Goal: Task Accomplishment & Management: Manage account settings

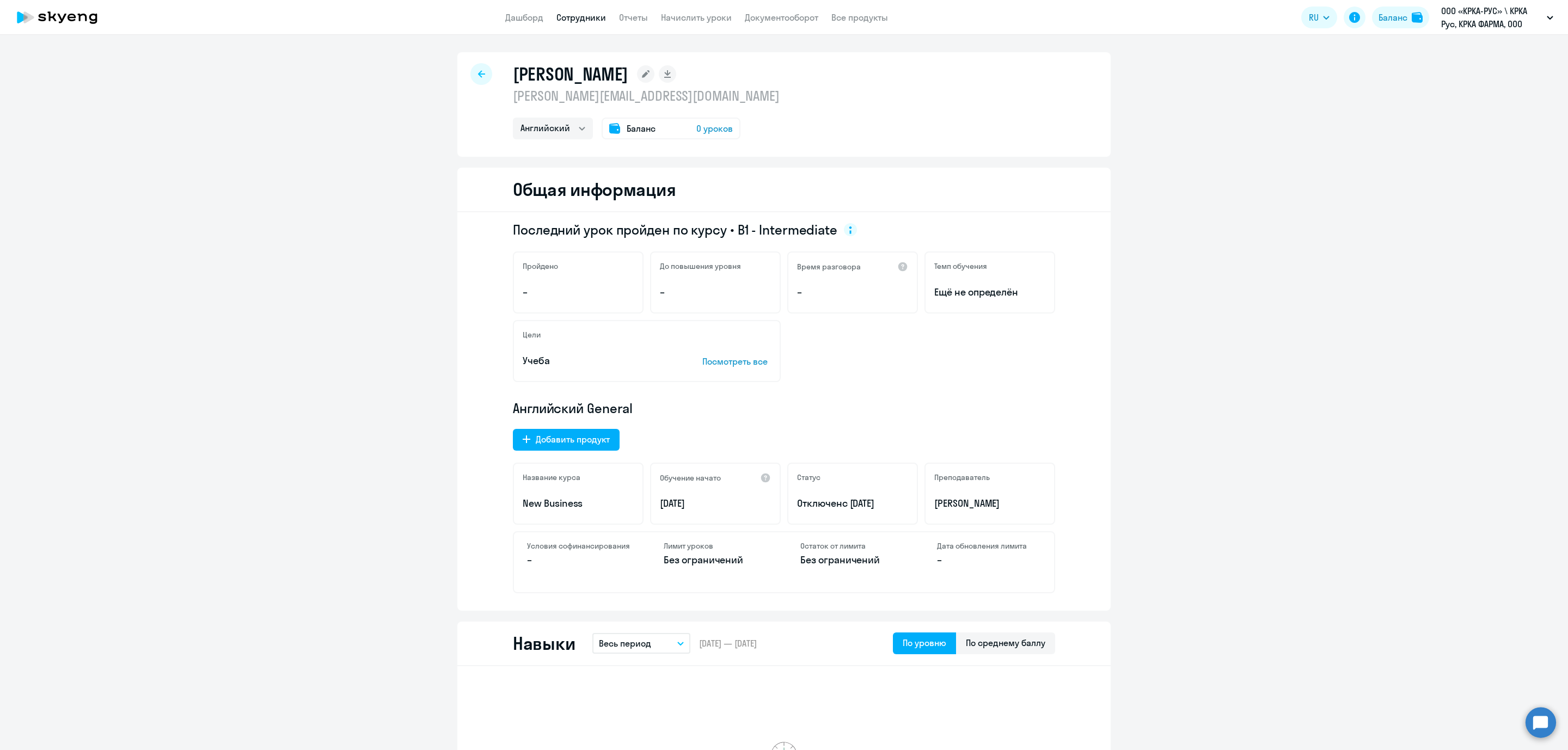
select select "english"
click at [1457, 53] on li "ООО «КРКА-РУС» \ КРКА Рус, КРКА ФАРМА, ООО" at bounding box center [1453, 51] width 212 height 27
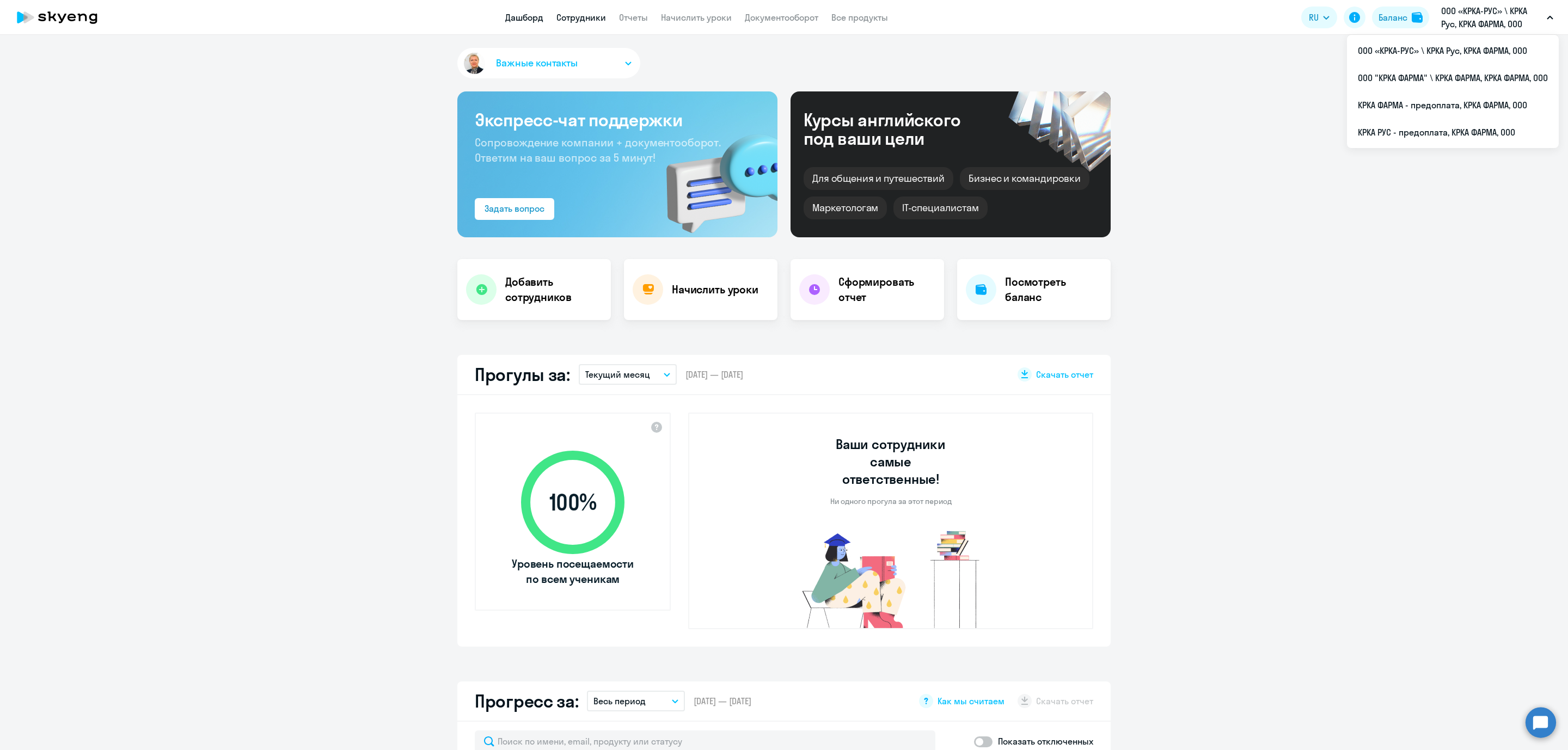
click at [575, 17] on link "Сотрудники" at bounding box center [581, 18] width 49 height 11
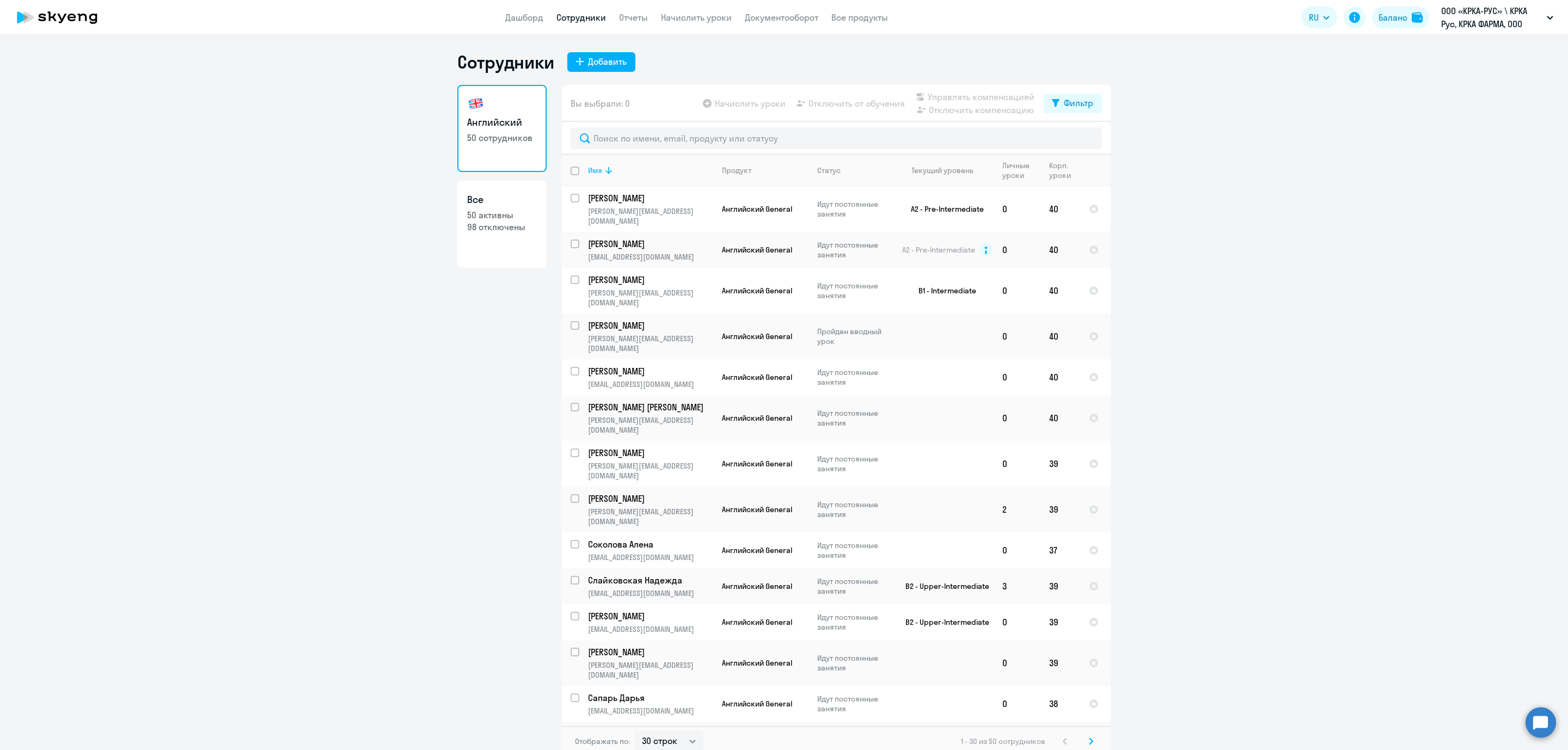
click at [633, 173] on div "Имя" at bounding box center [650, 170] width 125 height 10
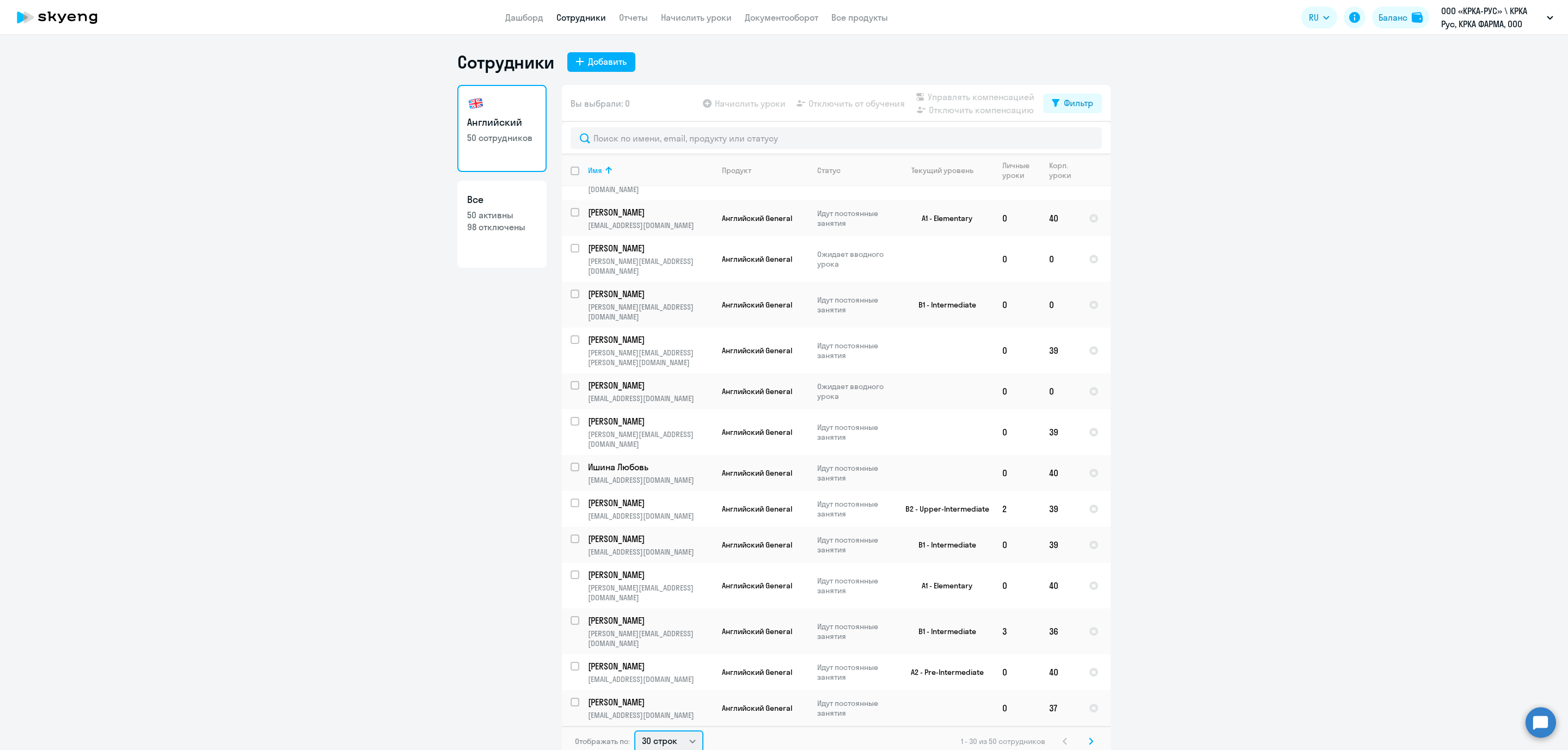
scroll to position [2, 0]
click at [670, 737] on select "30 строк 50 строк 100 строк" at bounding box center [668, 739] width 69 height 22
select select "50"
click at [634, 728] on select "30 строк 50 строк 100 строк" at bounding box center [668, 739] width 69 height 22
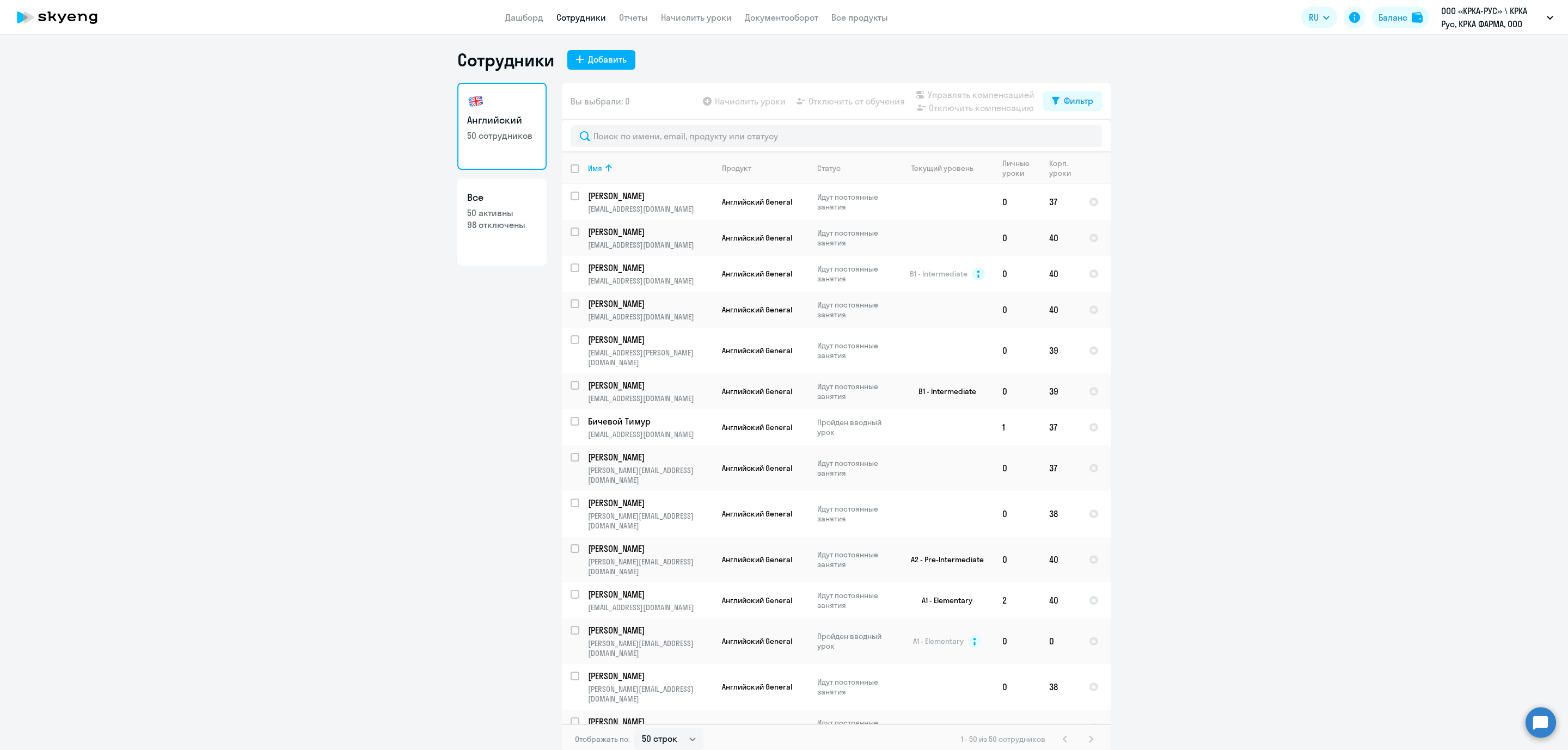
click at [740, 100] on app-table-action-button "Начислить уроки" at bounding box center [743, 100] width 85 height 13
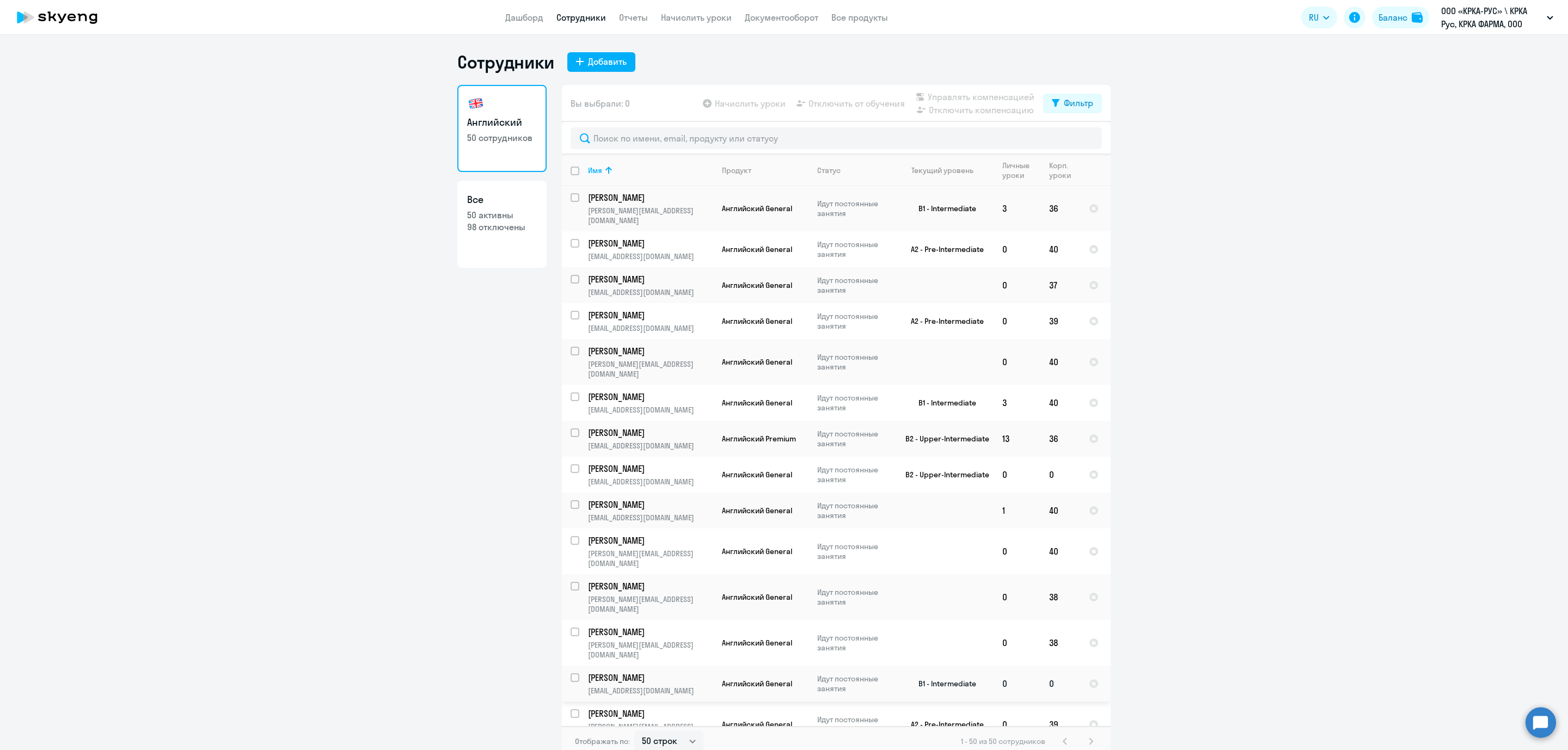
scroll to position [898, 0]
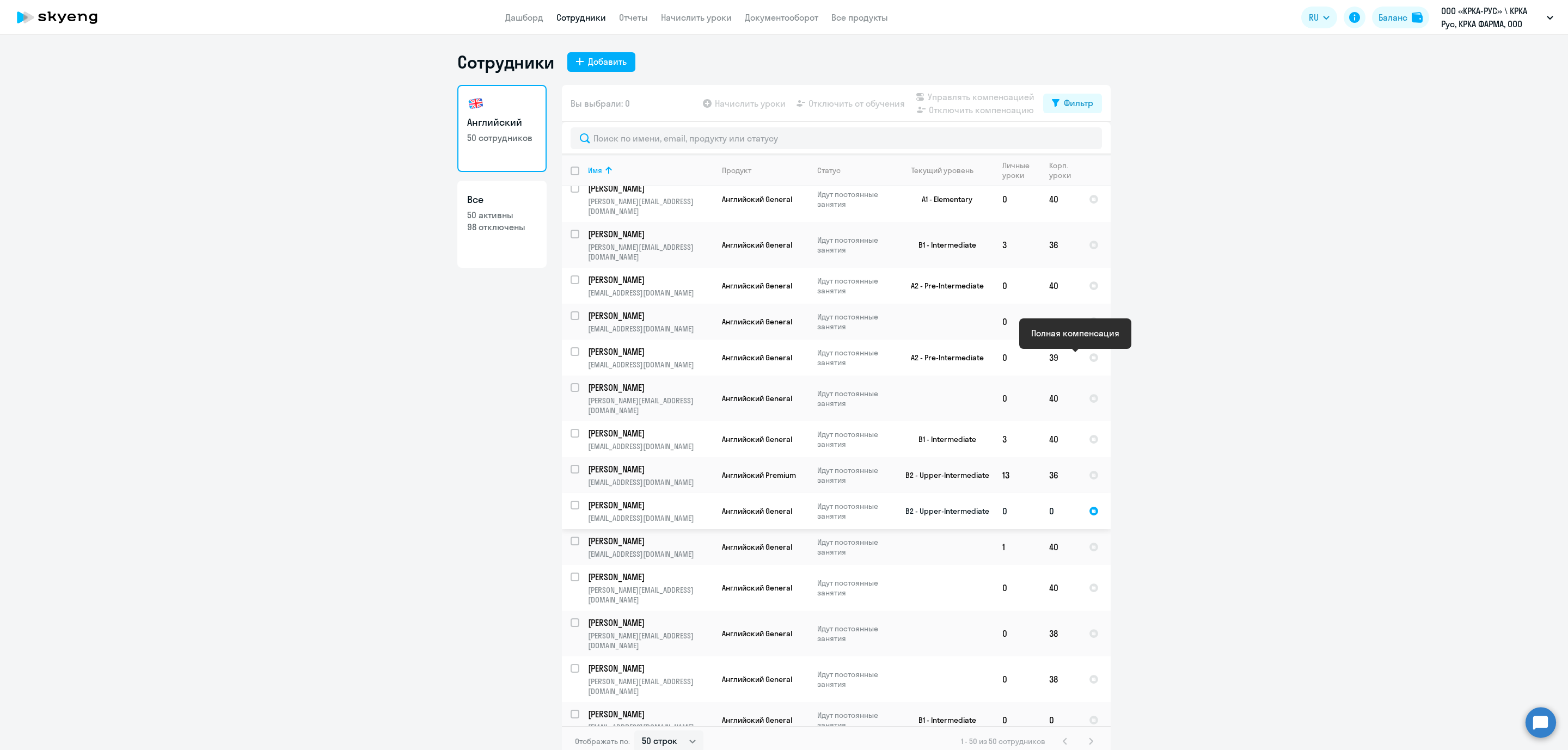
click at [1088, 507] on div at bounding box center [1093, 511] width 10 height 10
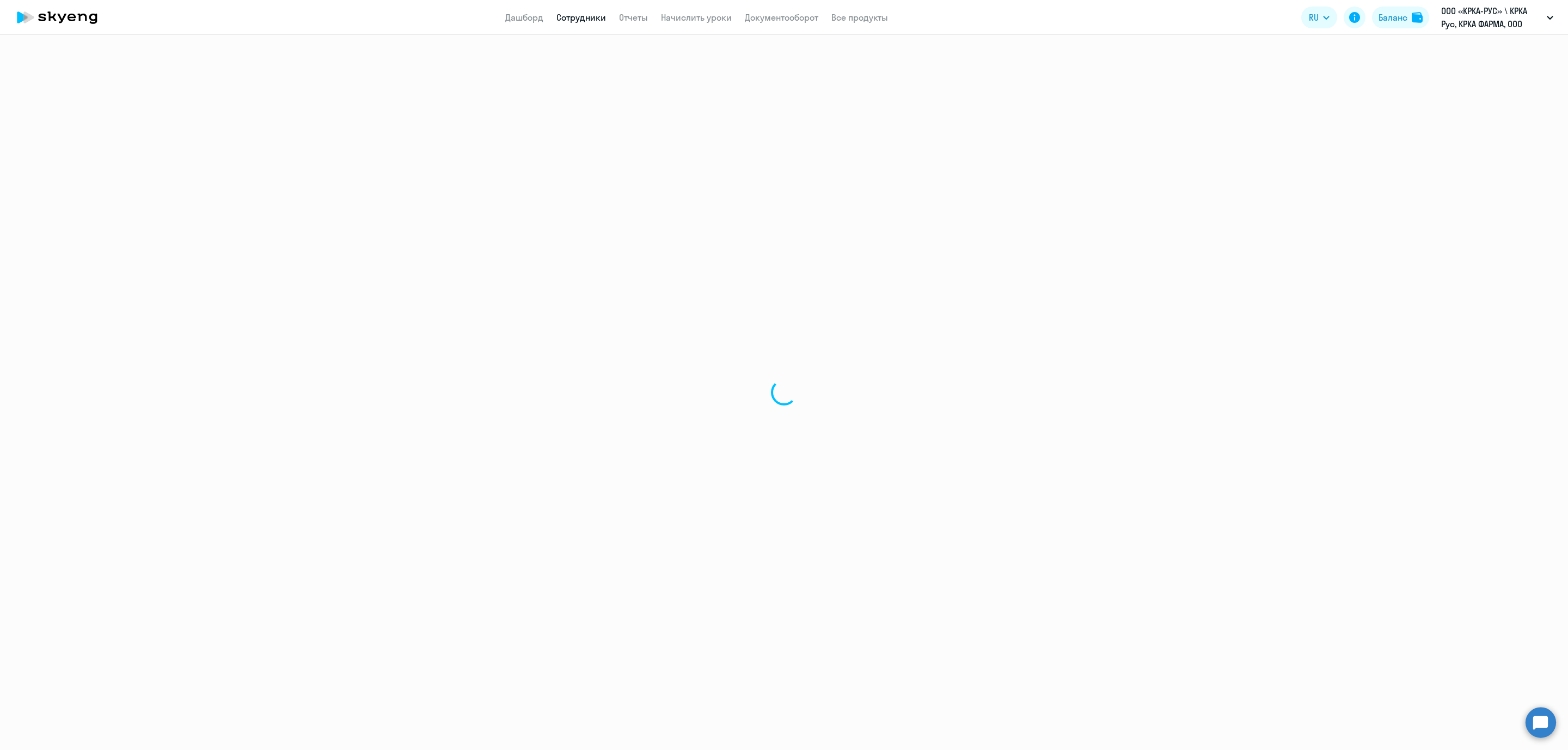
select select "english"
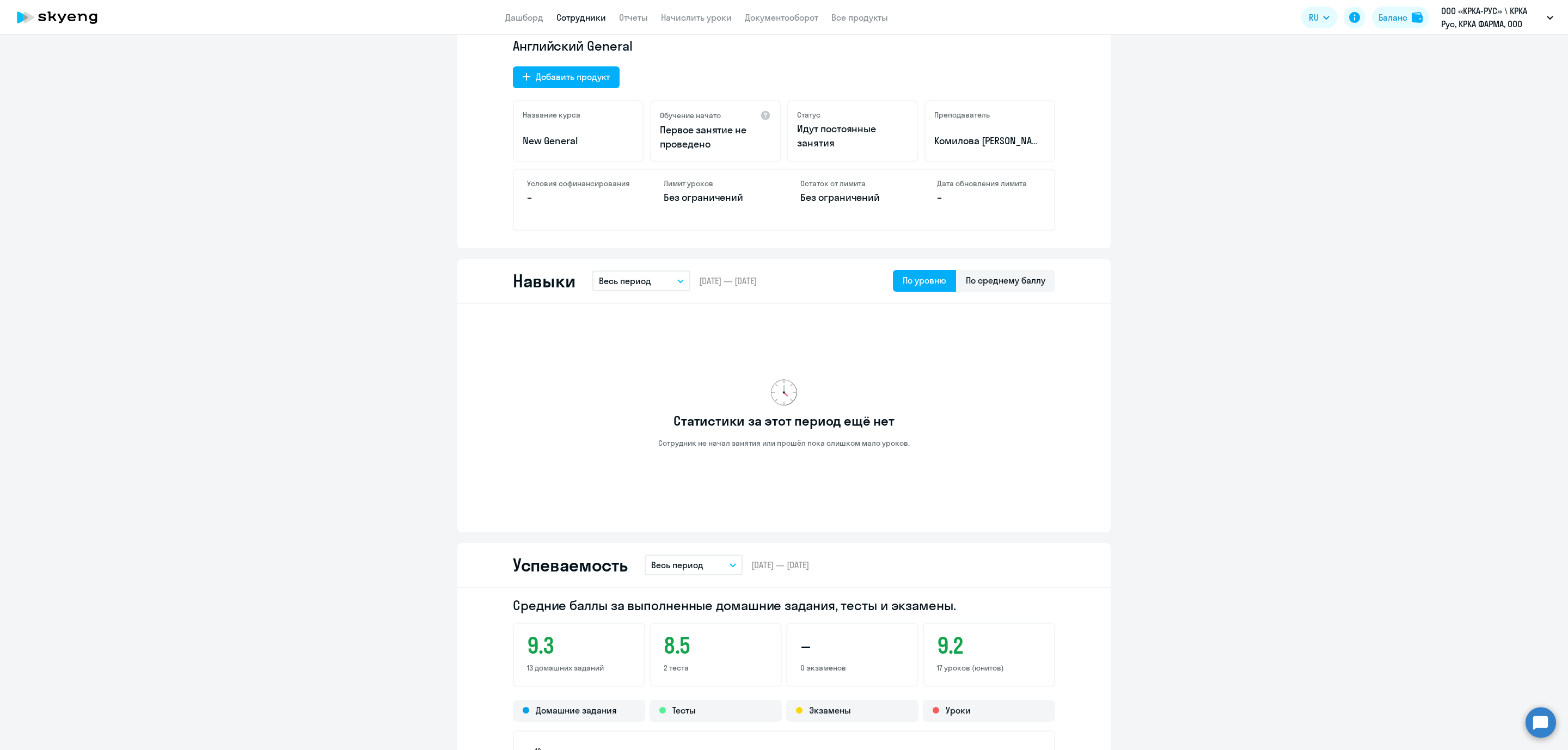
scroll to position [378, 0]
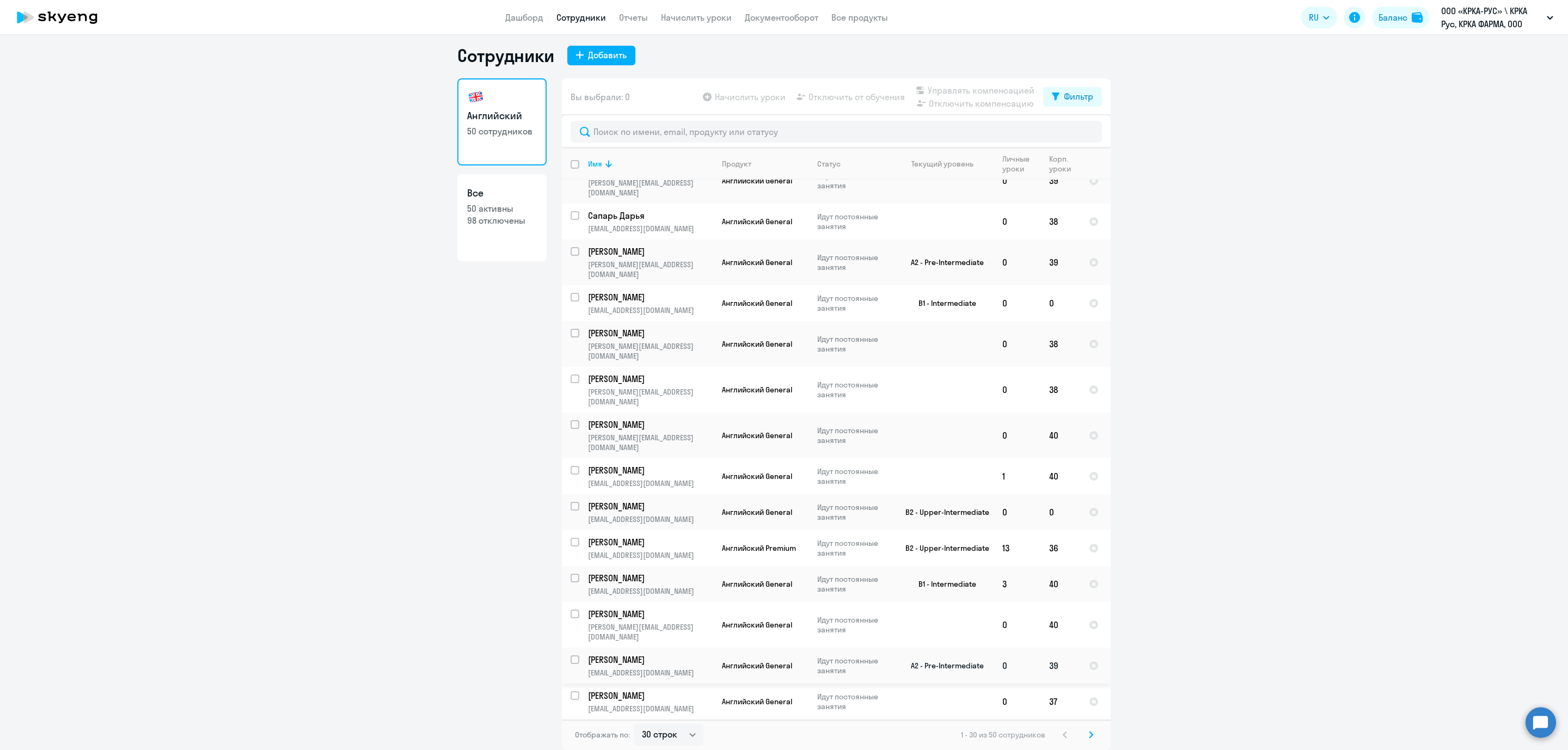
scroll to position [512, 0]
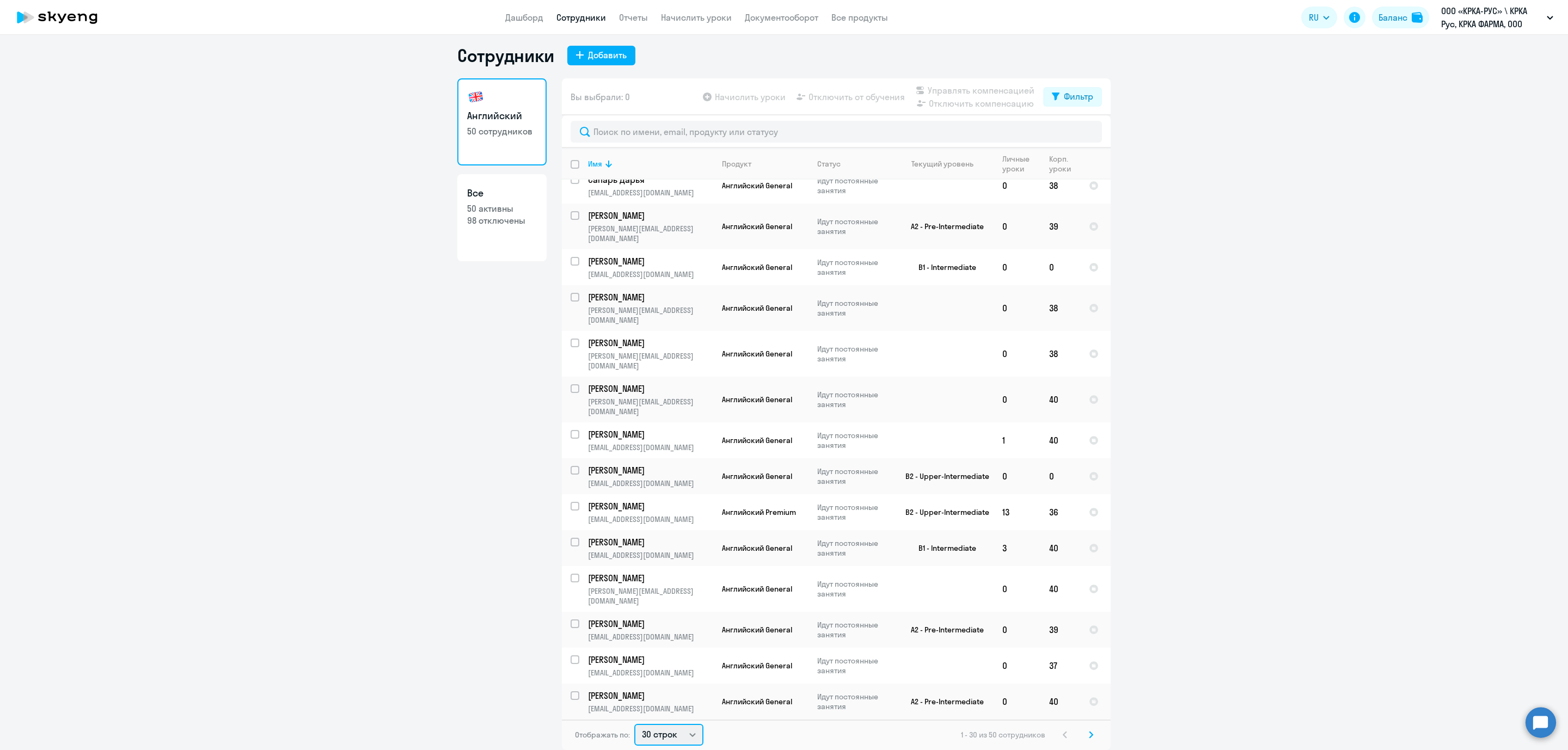
click at [680, 727] on select "30 строк 50 строк 100 строк" at bounding box center [668, 735] width 69 height 22
select select "50"
click at [634, 724] on select "30 строк 50 строк 100 строк" at bounding box center [668, 735] width 69 height 22
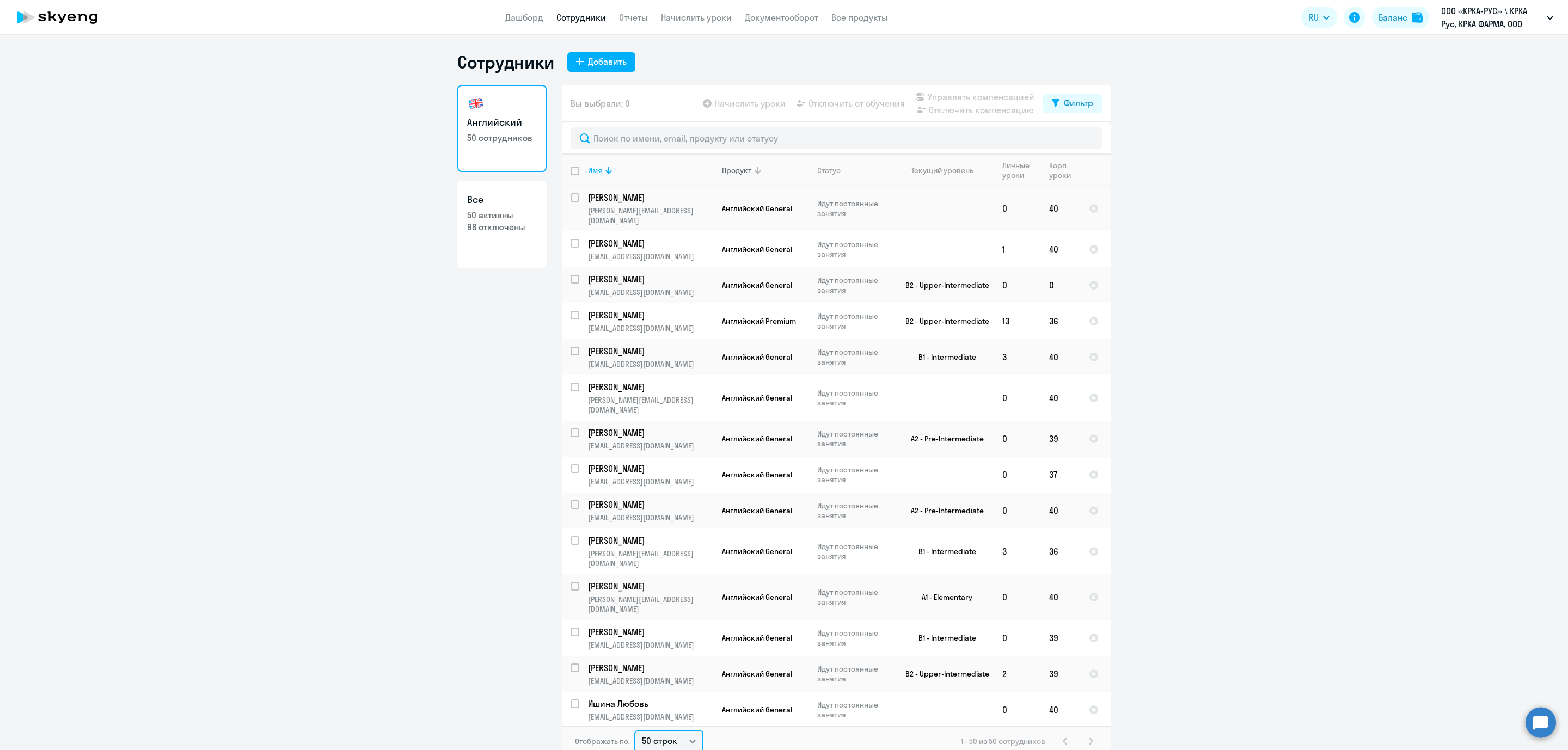
scroll to position [643, 0]
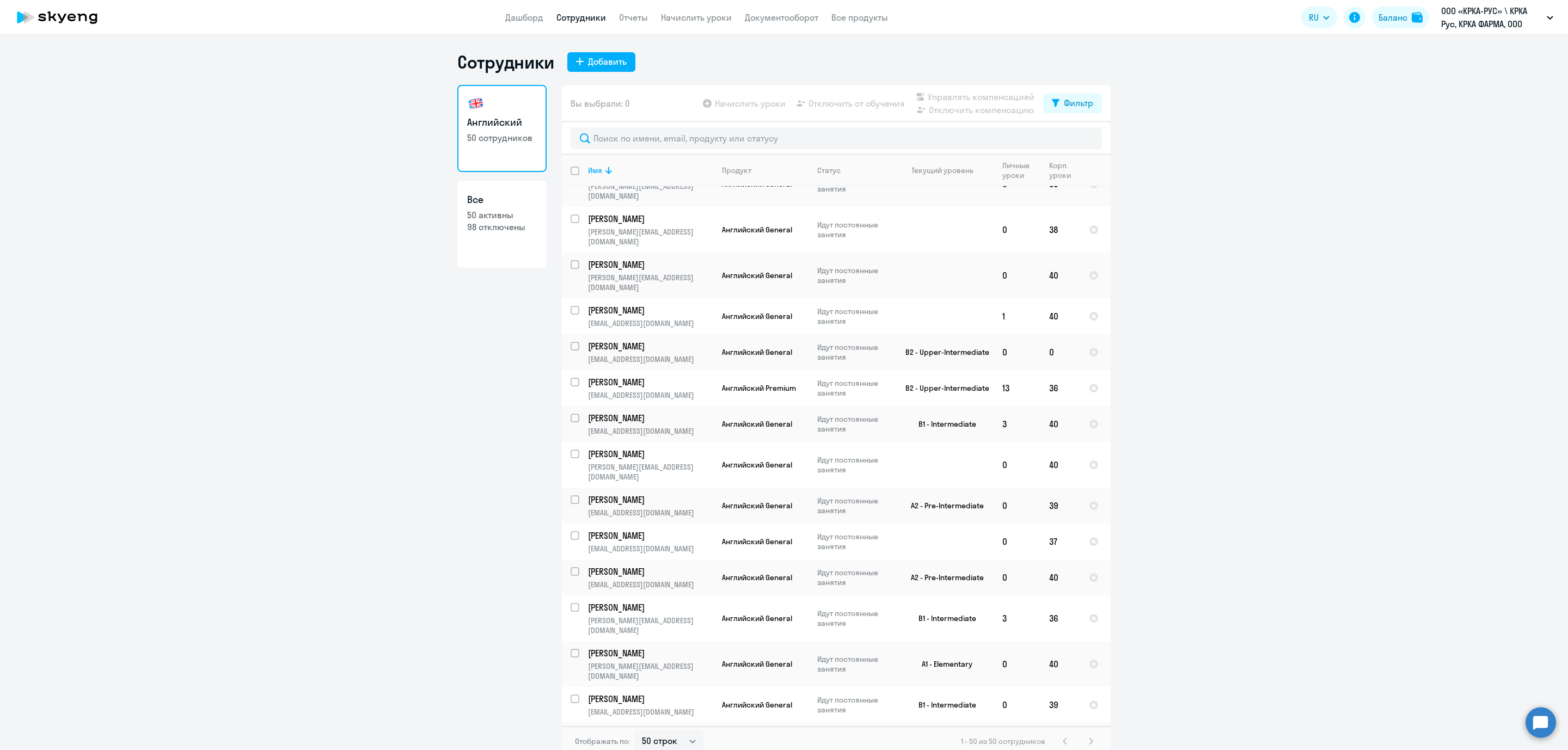
click at [730, 105] on app-table-action-button "Начислить уроки" at bounding box center [743, 103] width 85 height 13
click at [1388, 13] on div "Баланс" at bounding box center [1393, 17] width 29 height 13
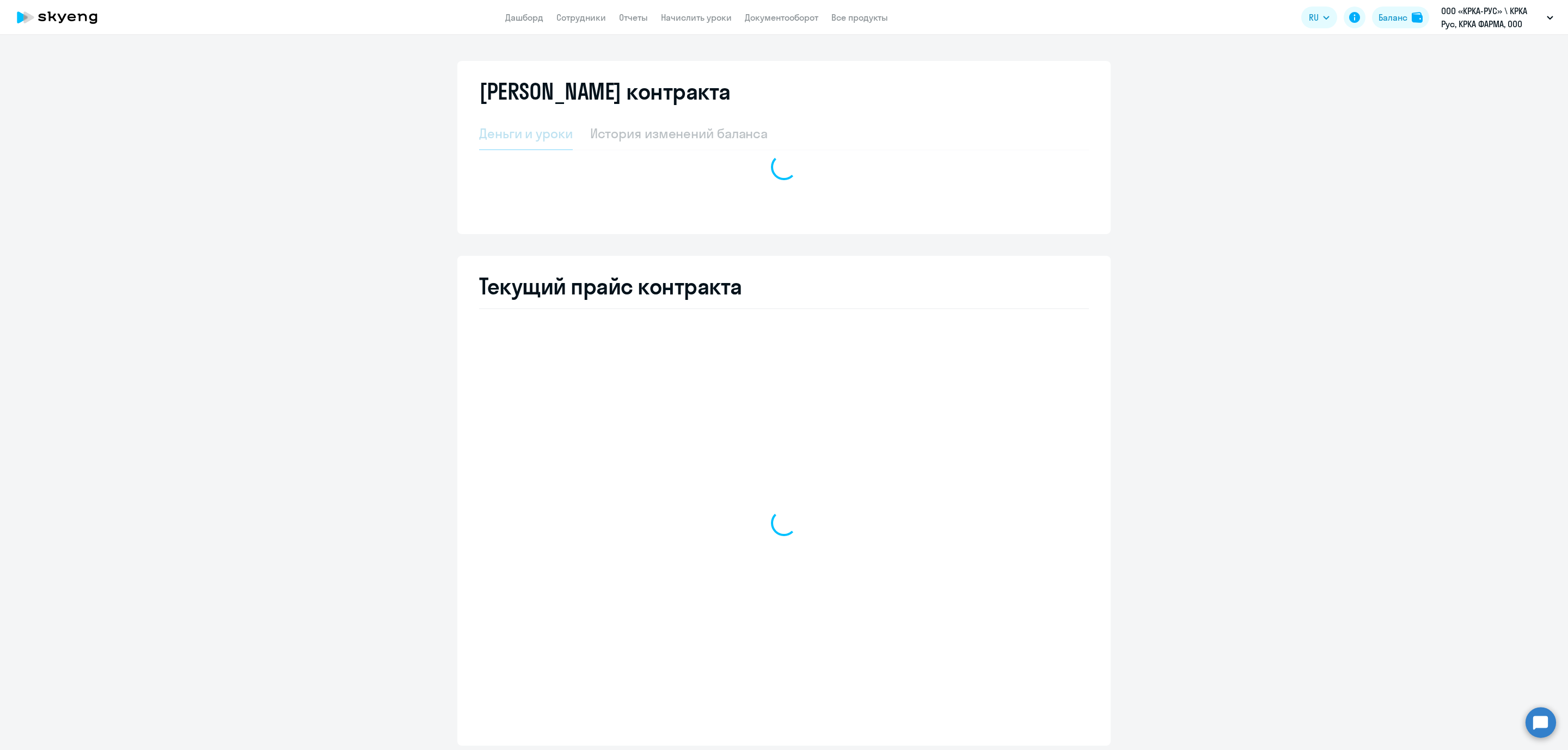
select select "english_adult_not_native_speaker"
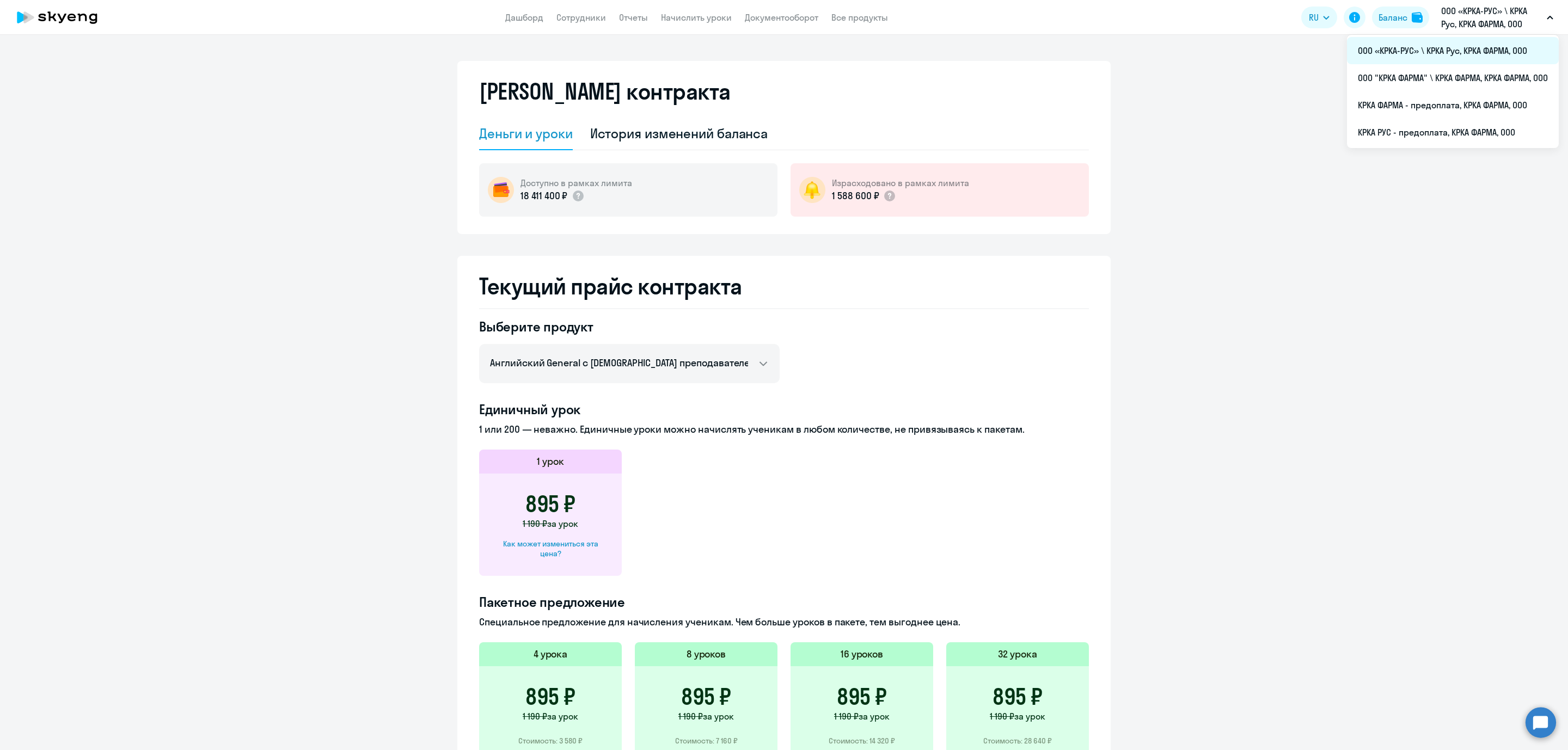
click at [1465, 53] on li "ООО «КРКА-РУС» \ КРКА Рус, КРКА ФАРМА, ООО" at bounding box center [1453, 51] width 212 height 27
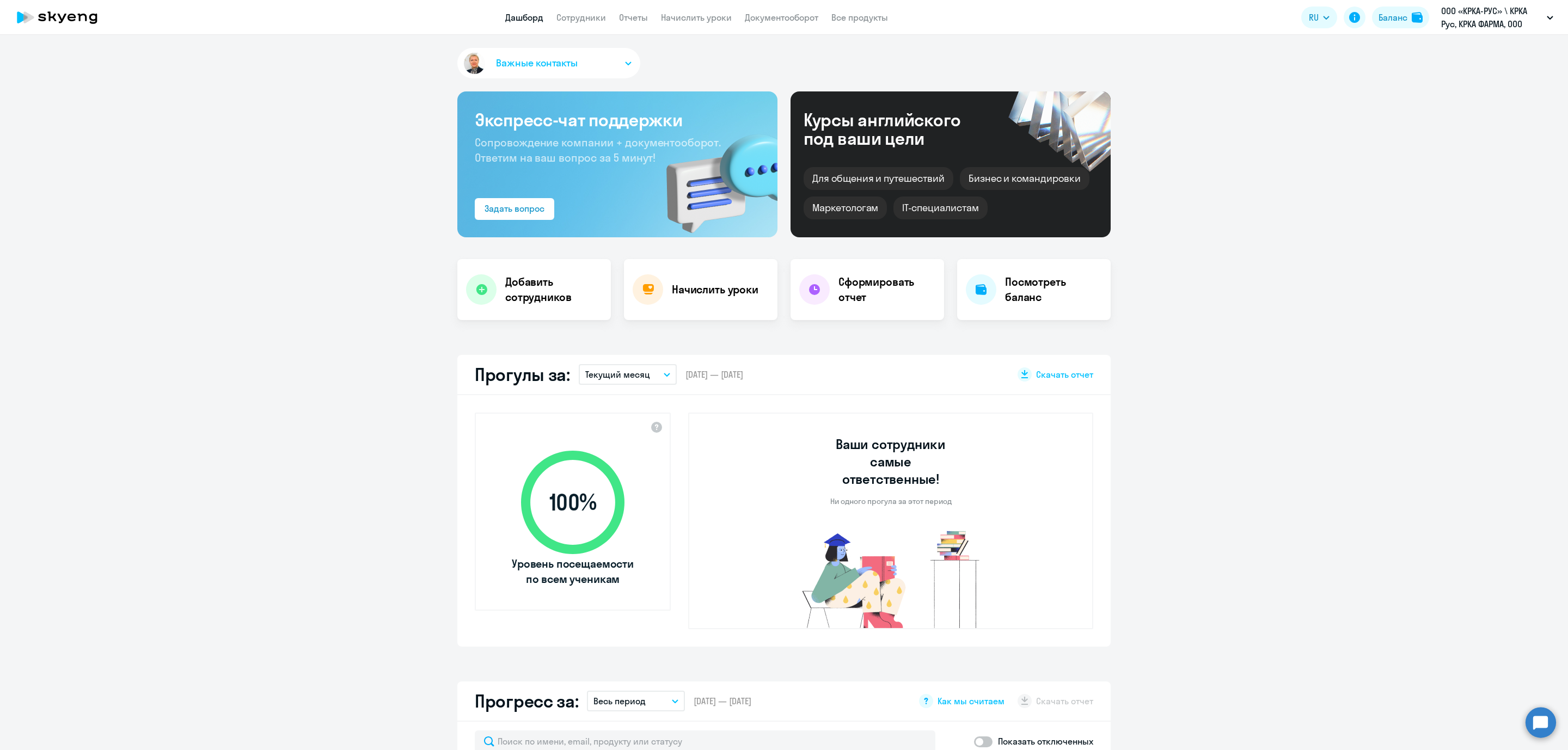
select select "30"
click at [693, 15] on link "Начислить уроки" at bounding box center [696, 18] width 71 height 11
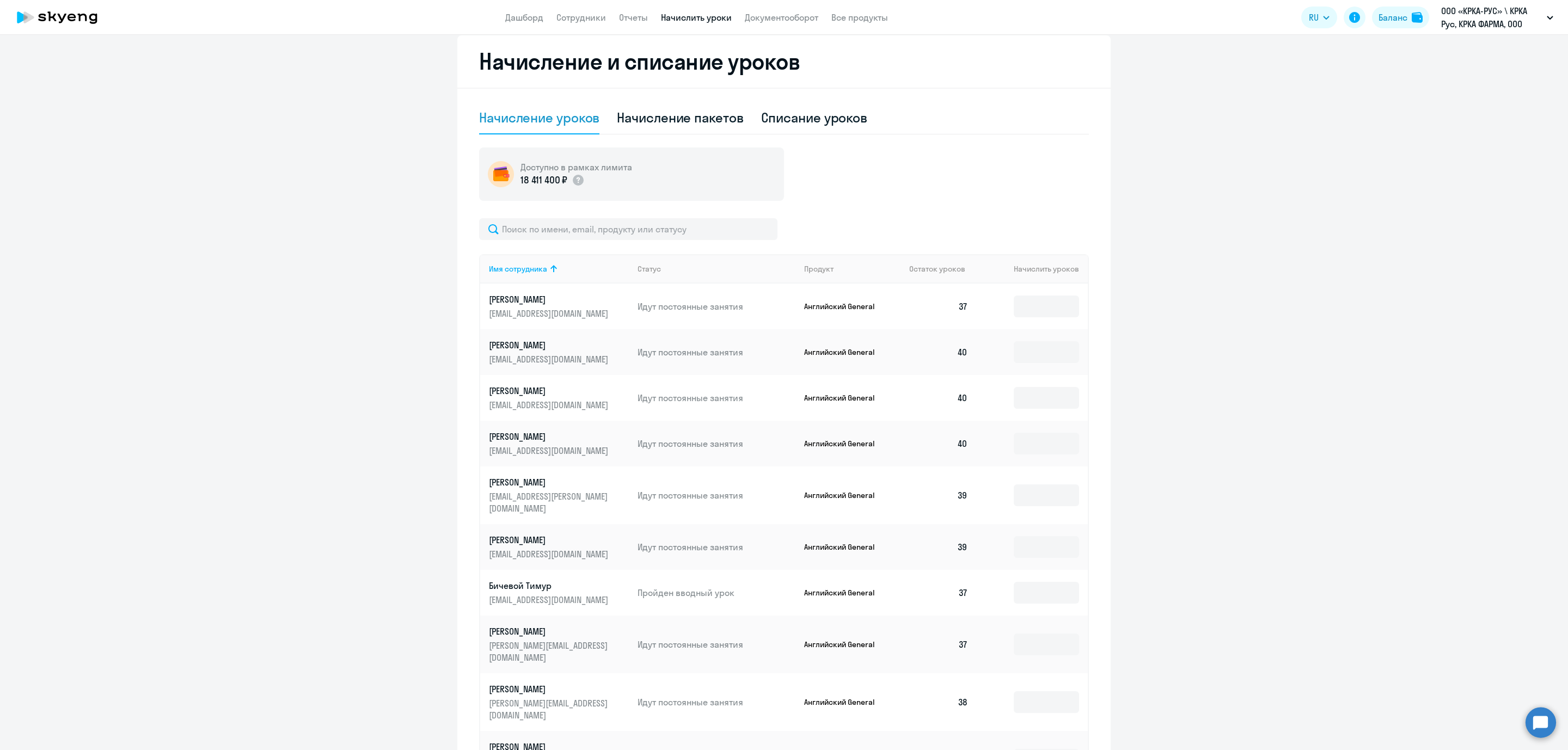
scroll to position [373, 0]
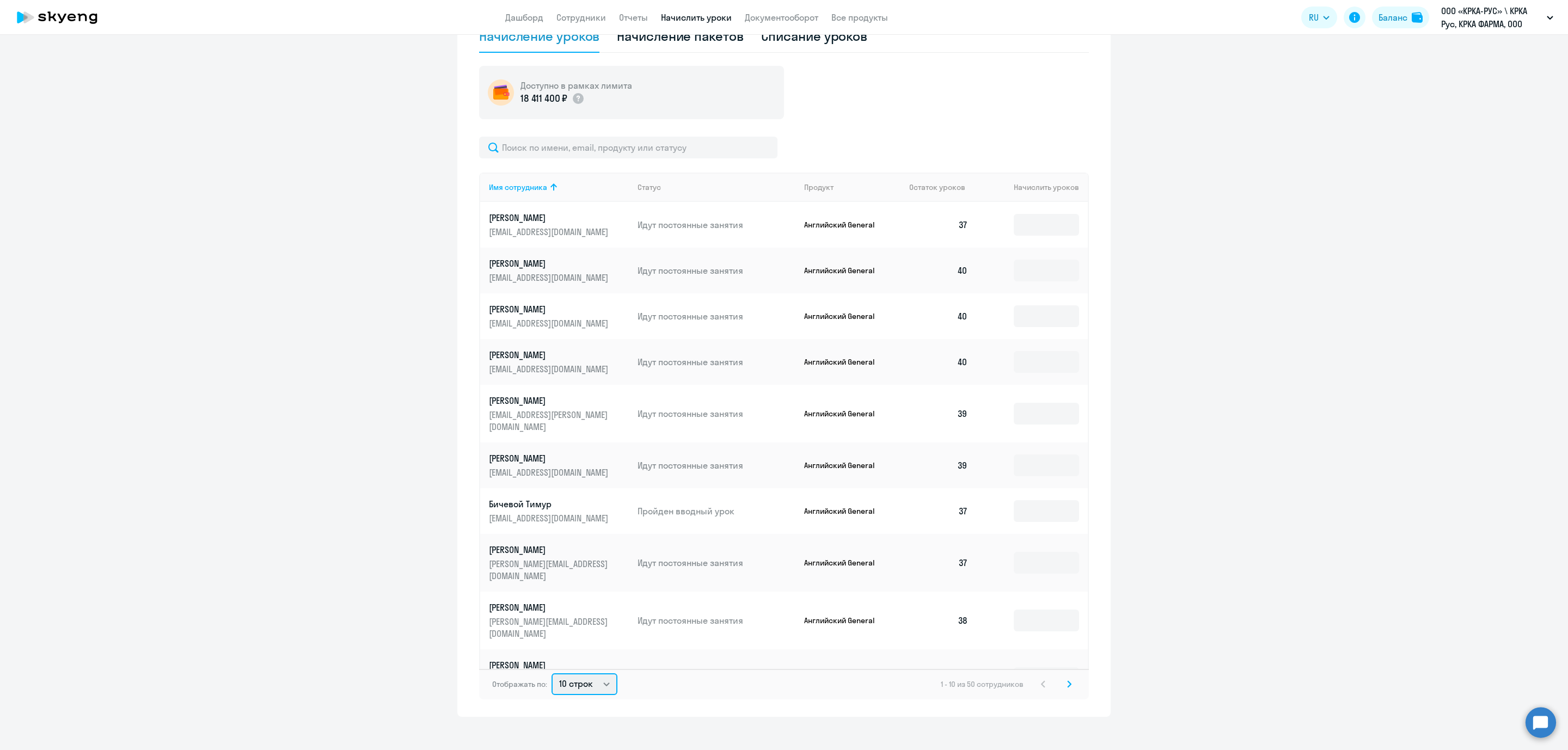
click at [601, 674] on select "10 строк 30 строк 50 строк" at bounding box center [585, 685] width 66 height 22
select select "50"
click at [552, 674] on select "10 строк 30 строк 50 строк" at bounding box center [585, 685] width 66 height 22
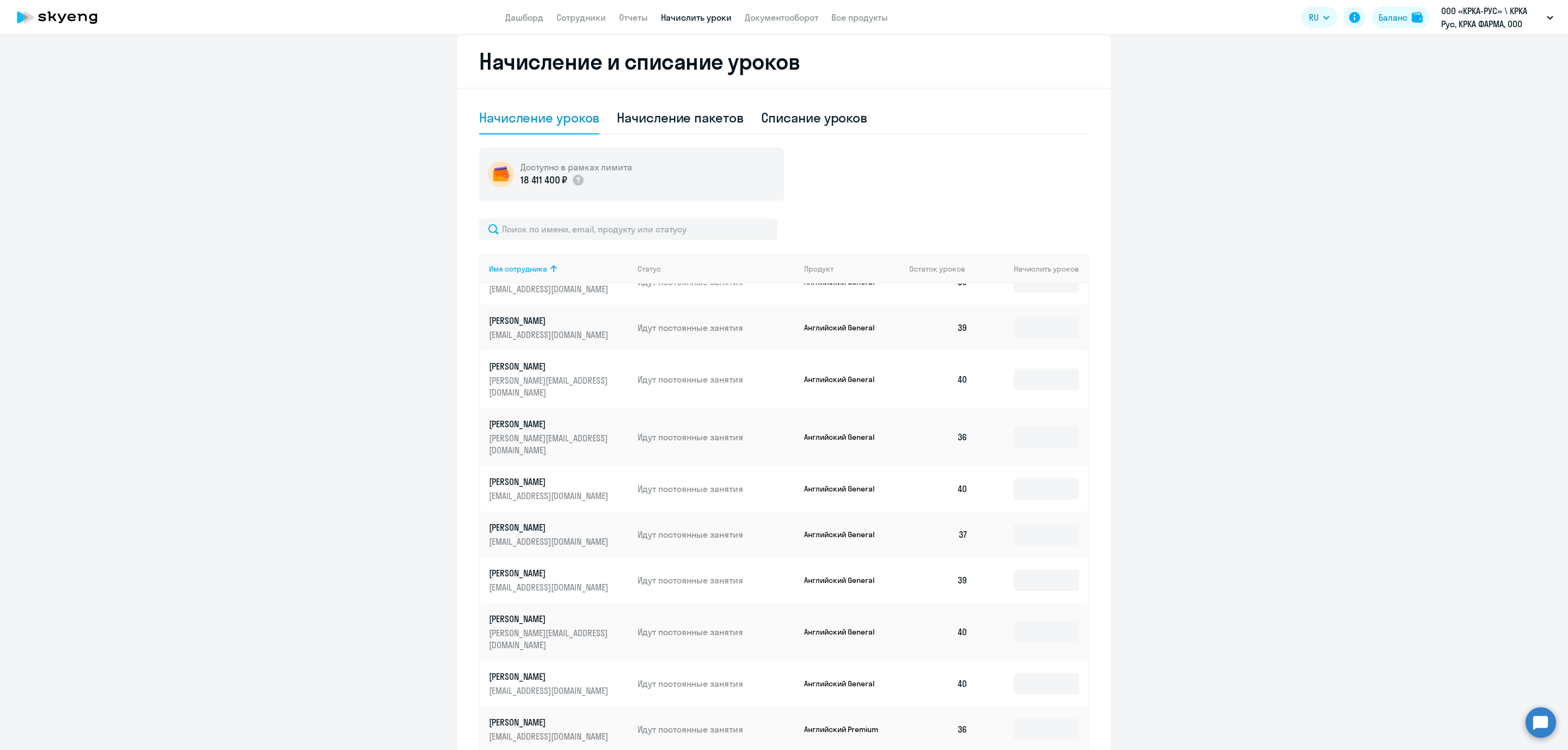
scroll to position [1062, 0]
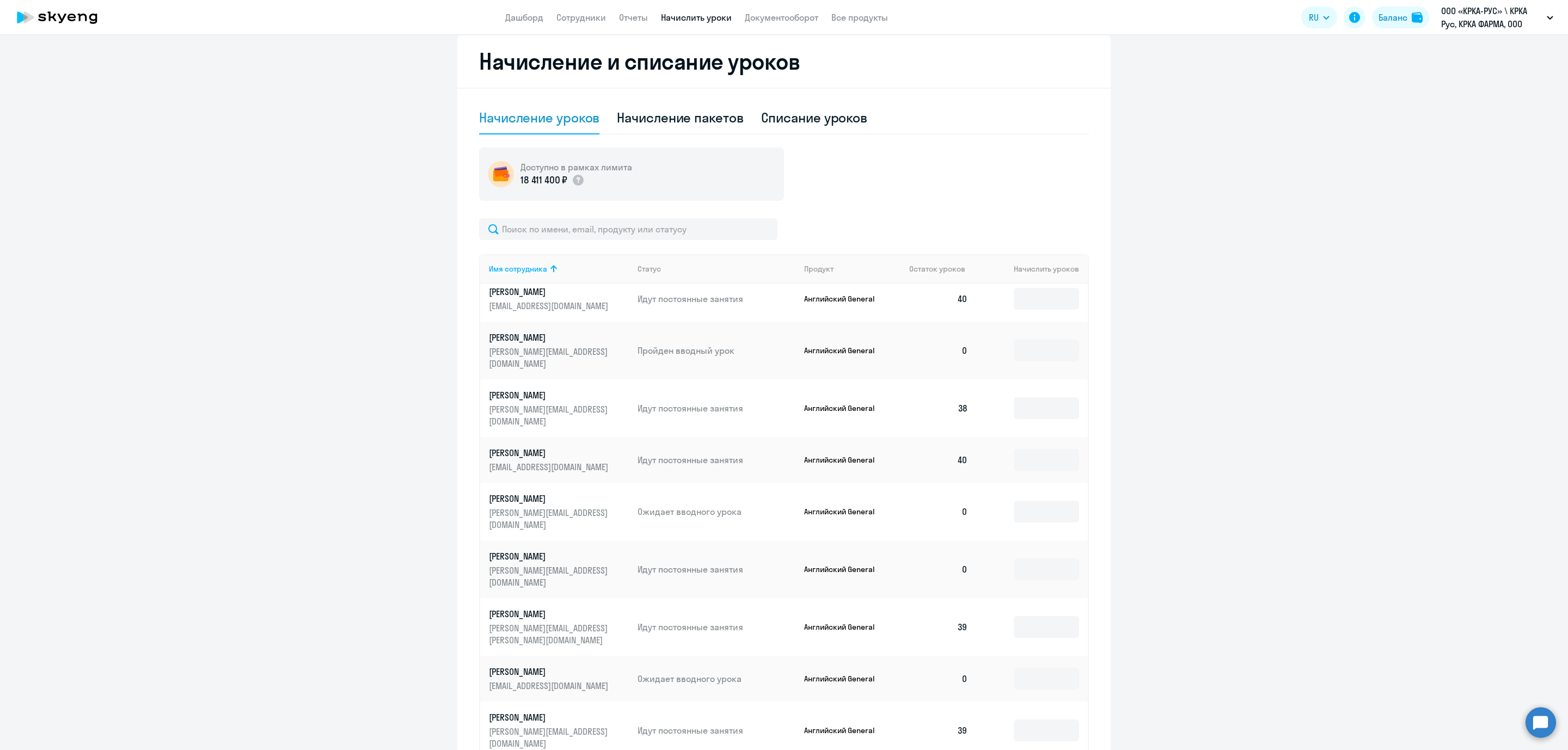
scroll to position [572, 0]
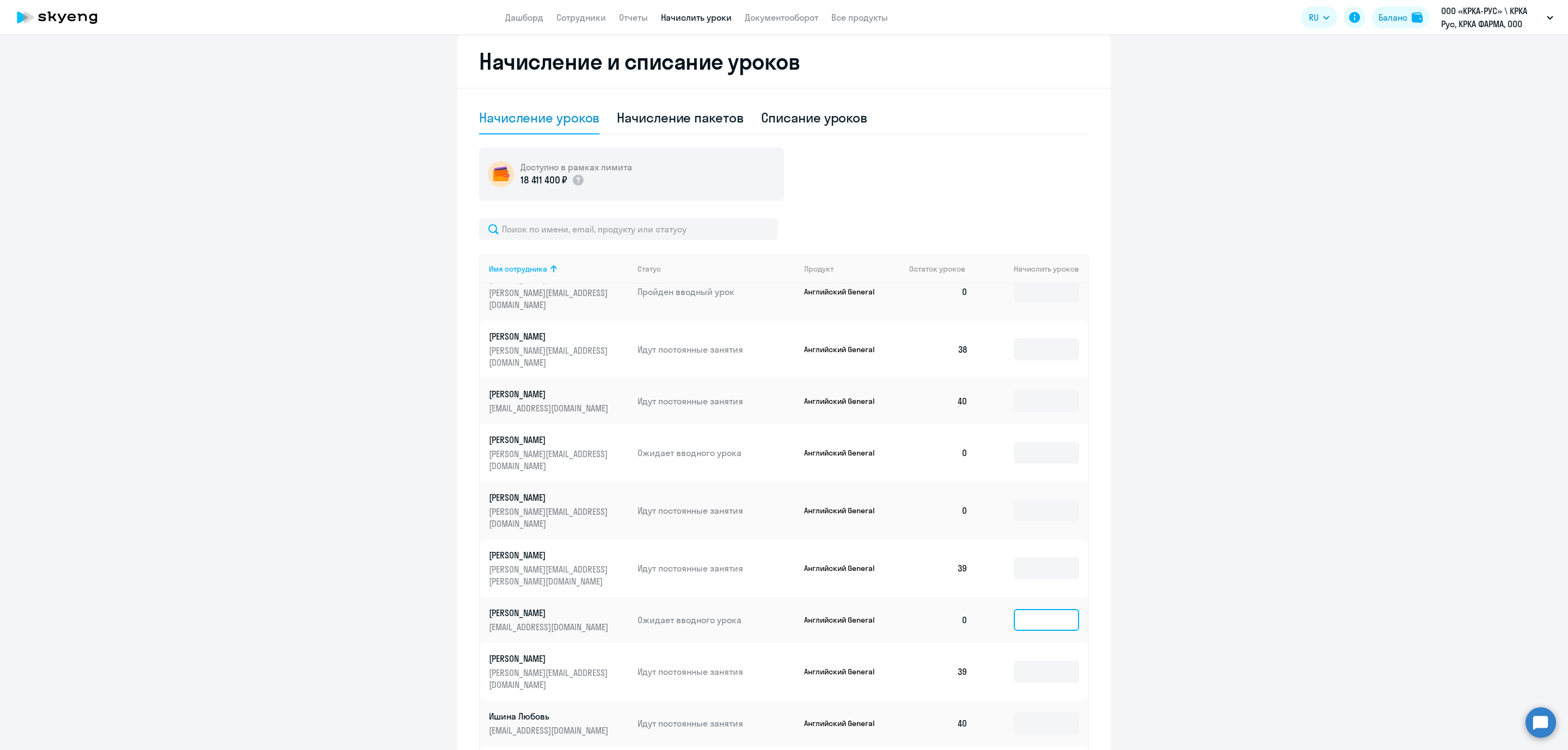
click at [1014, 609] on input at bounding box center [1046, 620] width 65 height 22
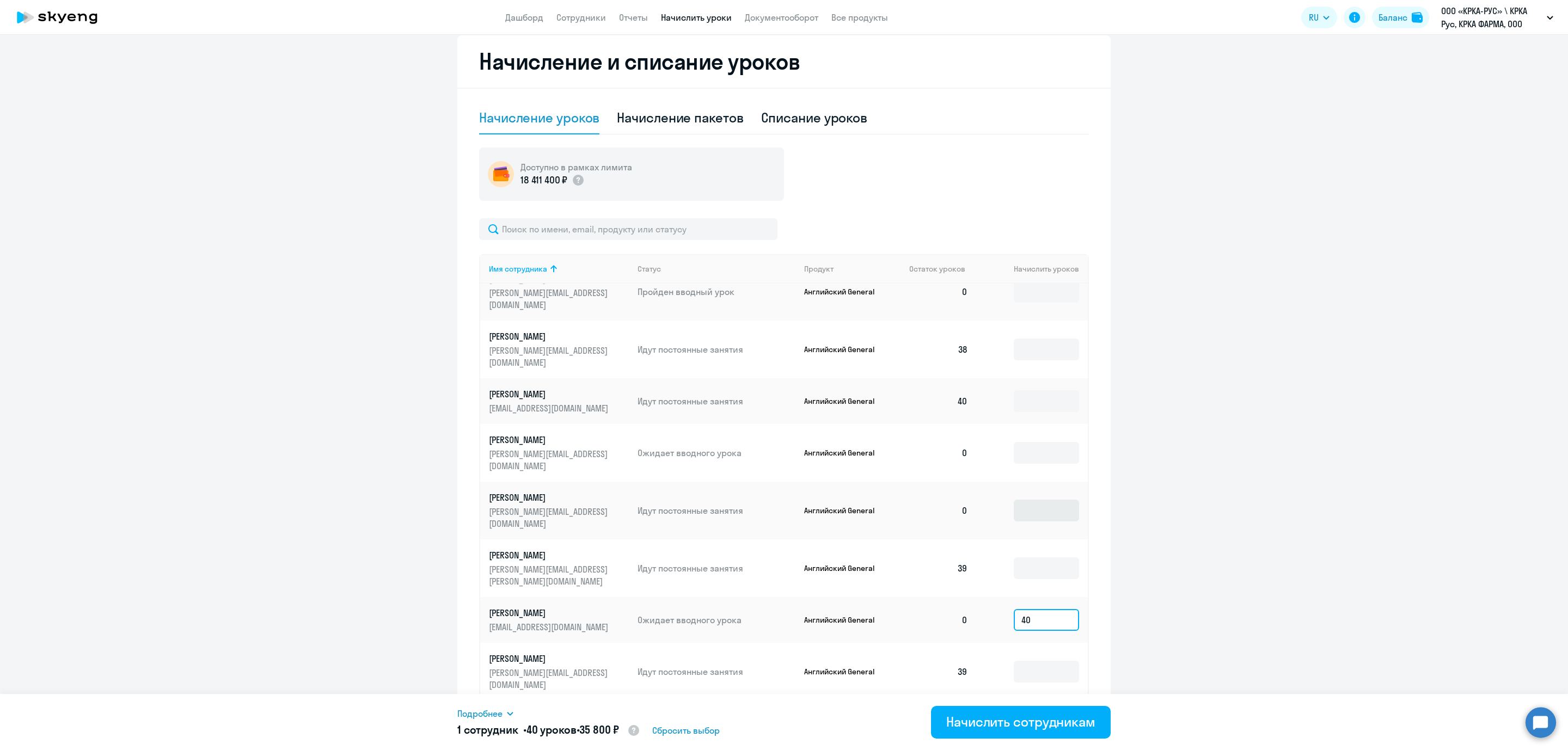
type input "40"
click at [1016, 500] on input at bounding box center [1046, 511] width 65 height 22
type input "40"
click at [1022, 722] on div "Начислить сотрудникам" at bounding box center [1020, 722] width 149 height 18
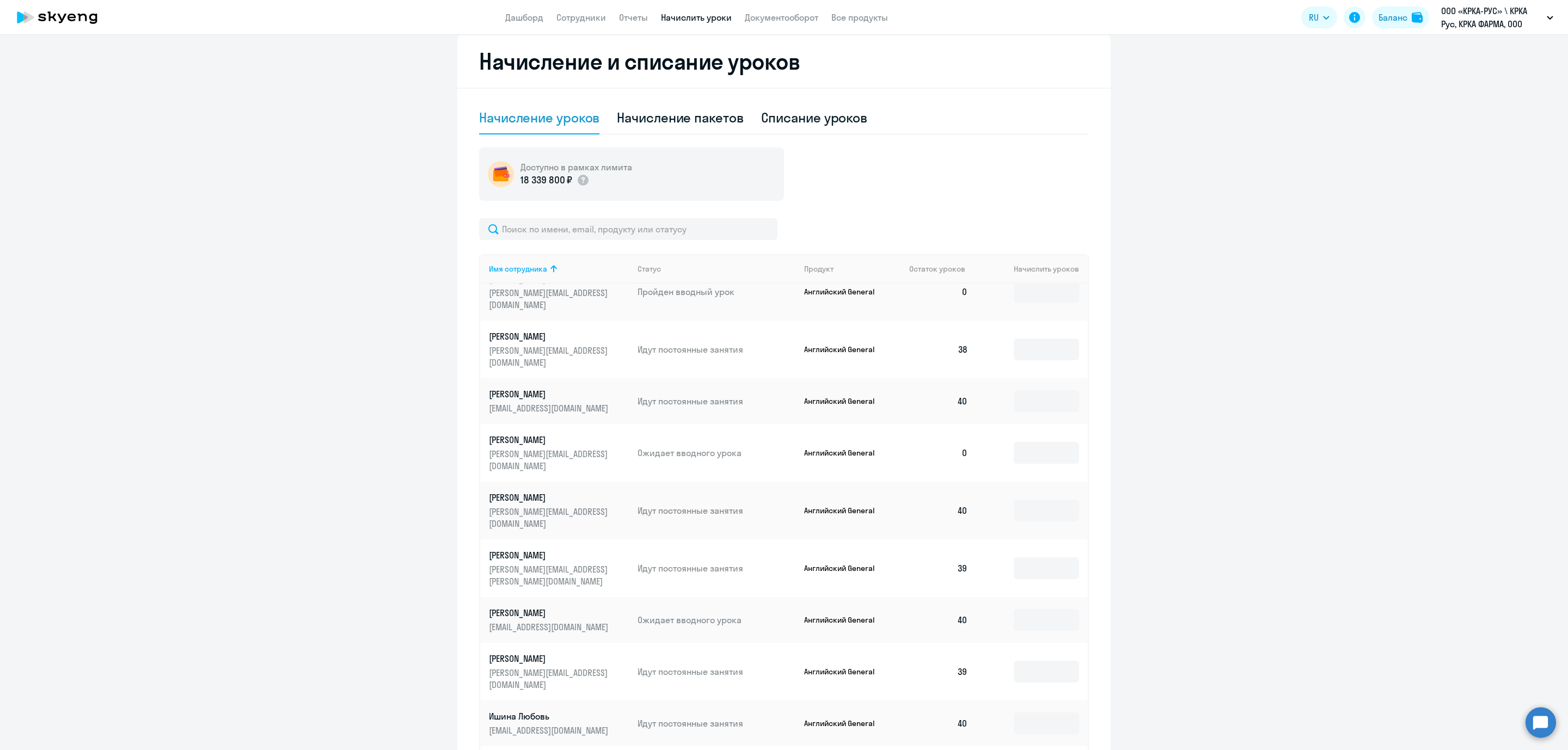
click at [129, 658] on ng-component "Рекомендуем создать шаблон автоначислений Уроки больше не придётся начислять вр…" at bounding box center [784, 279] width 1568 height 1039
click at [48, 268] on ng-component "Рекомендуем создать шаблон автоначислений Уроки больше не придётся начислять вр…" at bounding box center [784, 279] width 1568 height 1039
